Goal: Find specific page/section: Find specific page/section

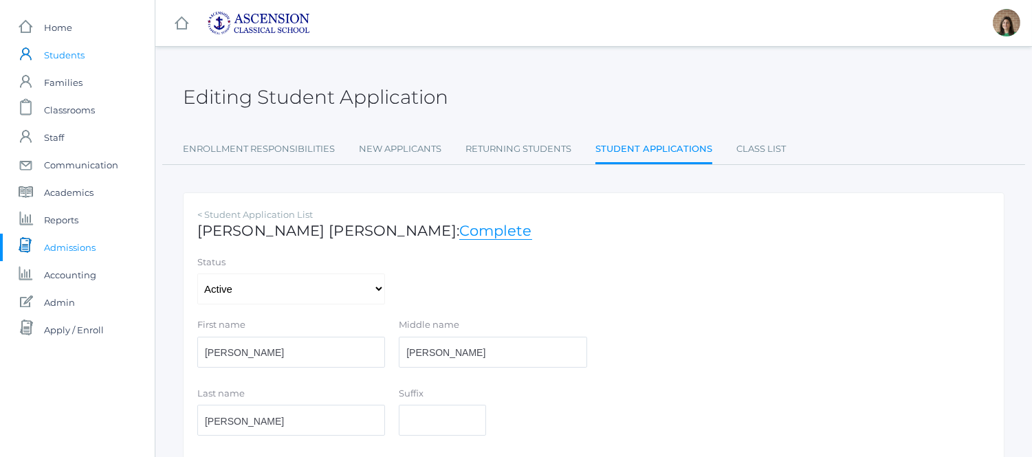
click at [65, 58] on span "Students" at bounding box center [64, 55] width 41 height 28
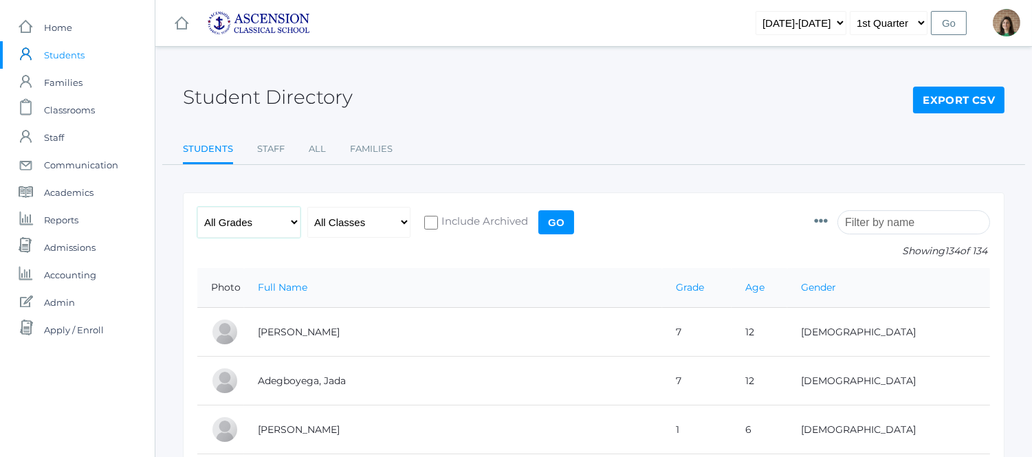
click at [293, 224] on select "All Grades Grammar - Kindergarten - 1st Grade - 2nd Grade - 3rd Grade - 4th Gra…" at bounding box center [248, 222] width 103 height 31
select select "4"
click at [197, 207] on select "All Grades Grammar - Kindergarten - 1st Grade - 2nd Grade - 3rd Grade - 4th Gra…" at bounding box center [248, 222] width 103 height 31
click at [560, 225] on input "Go" at bounding box center [556, 222] width 36 height 24
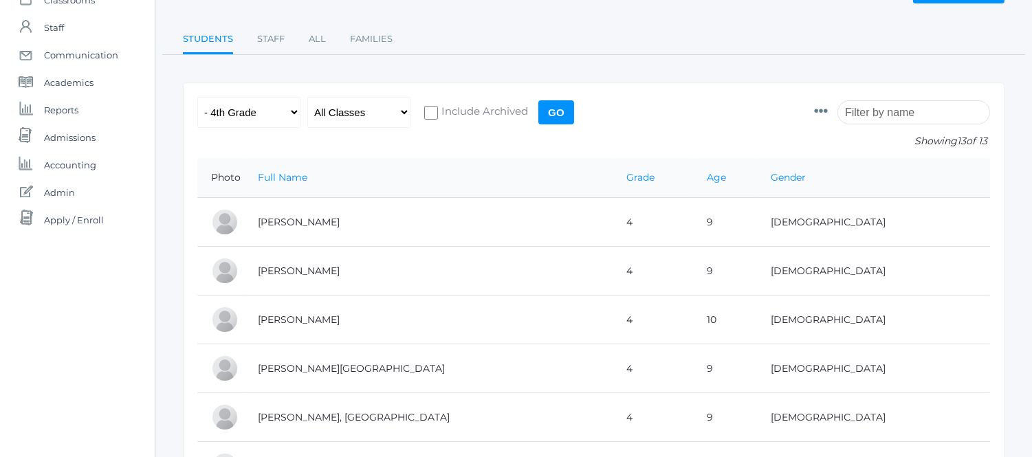
scroll to position [109, 0]
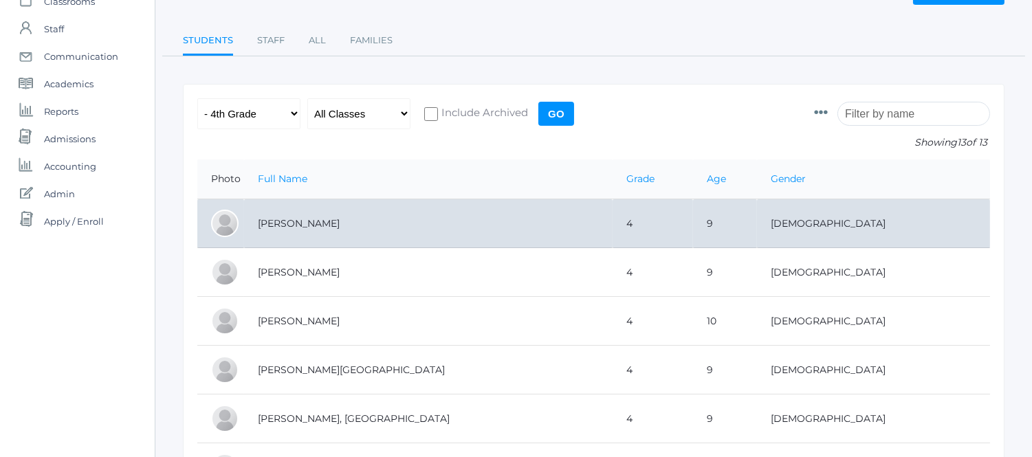
click at [423, 205] on td "Hathorn, Stella" at bounding box center [428, 223] width 369 height 49
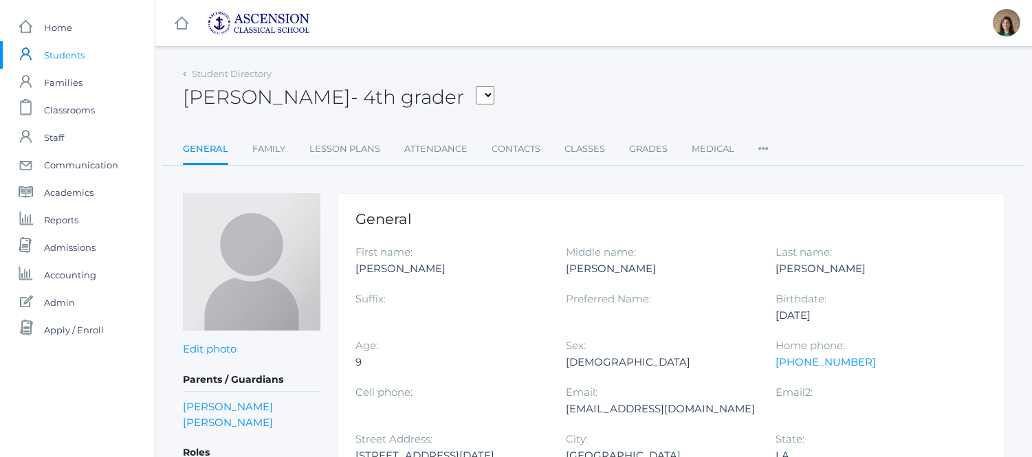
click at [52, 47] on span "Students" at bounding box center [64, 55] width 41 height 28
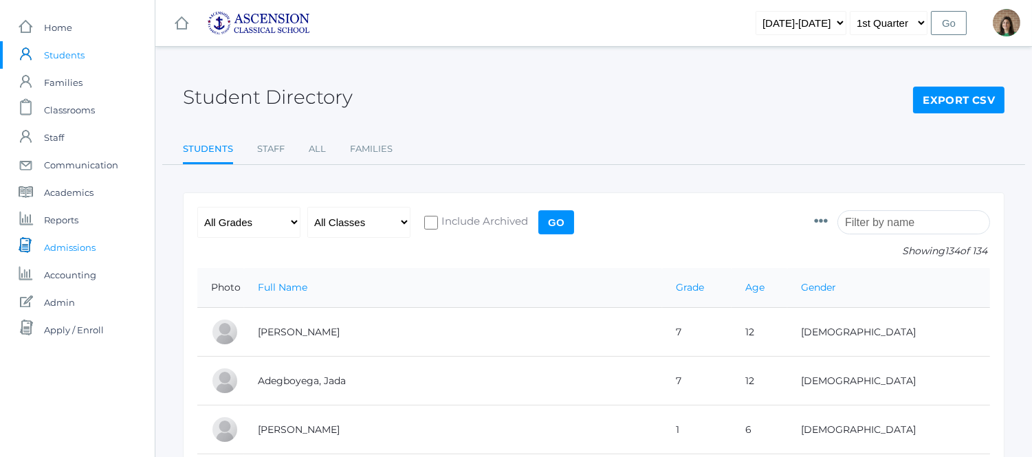
click at [84, 243] on span "Admissions" at bounding box center [70, 248] width 52 height 28
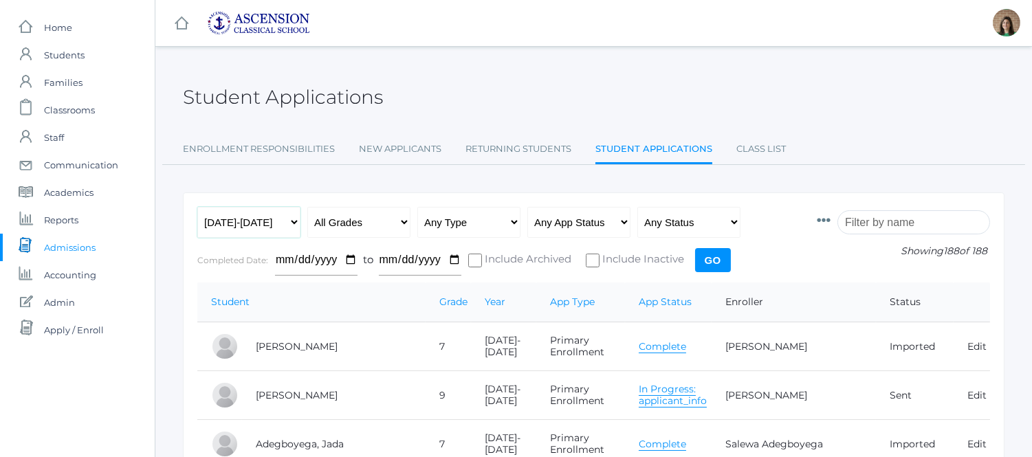
click at [287, 215] on select "Any Year 2022-2023 2023-2024 2024-2025 2025-2026" at bounding box center [248, 222] width 103 height 31
click at [197, 207] on select "Any Year 2022-2023 2023-2024 2024-2025 2025-2026" at bounding box center [248, 222] width 103 height 31
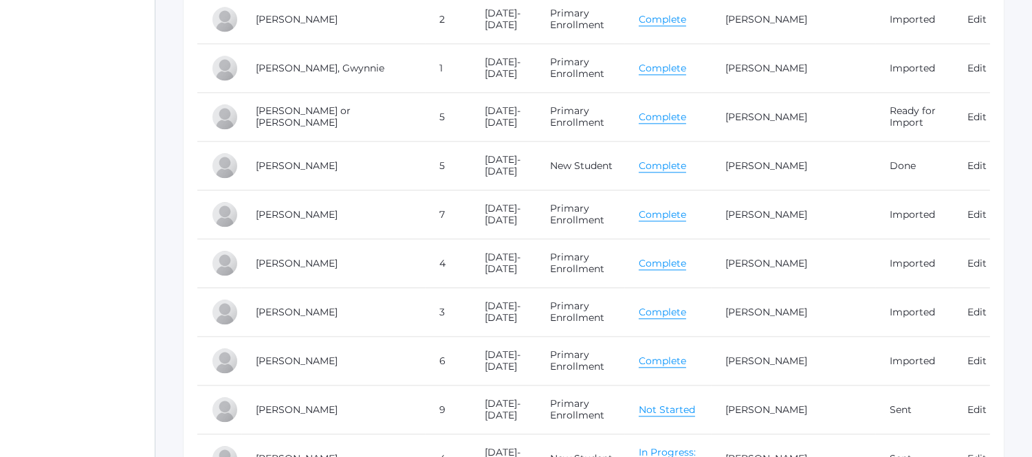
scroll to position [5807, 0]
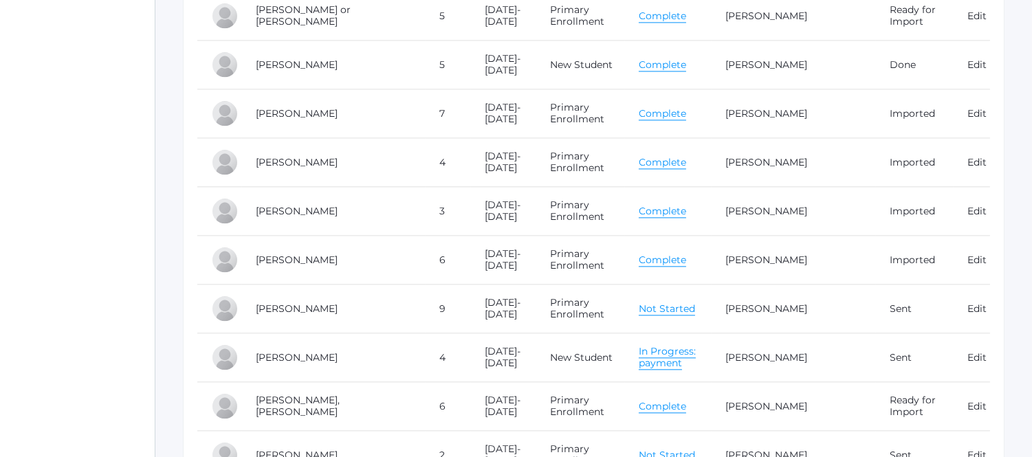
click at [671, 408] on link "Complete" at bounding box center [662, 406] width 47 height 13
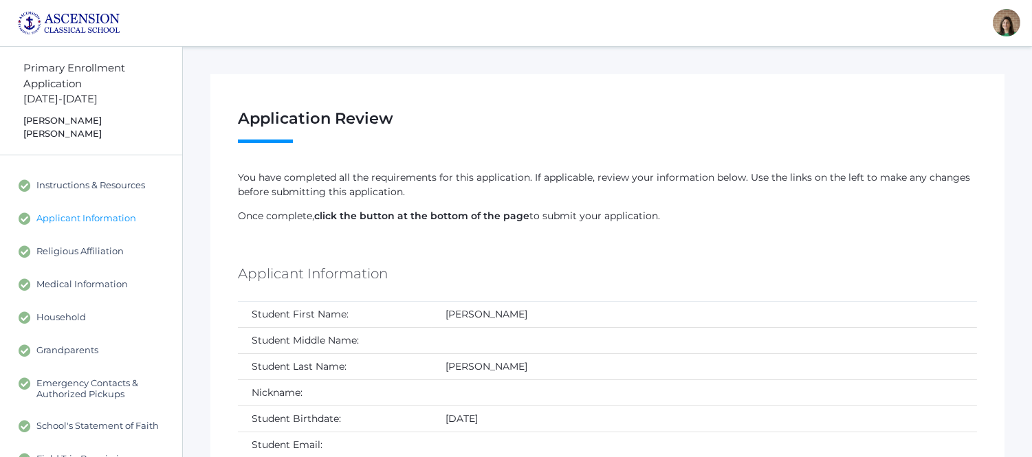
click at [91, 212] on span "Applicant Information" at bounding box center [86, 218] width 100 height 12
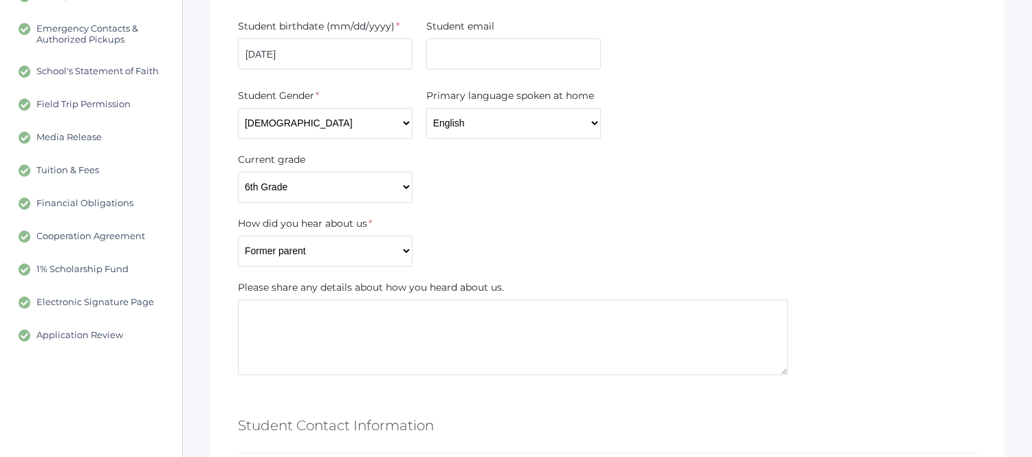
scroll to position [611, 0]
